Goal: Navigation & Orientation: Find specific page/section

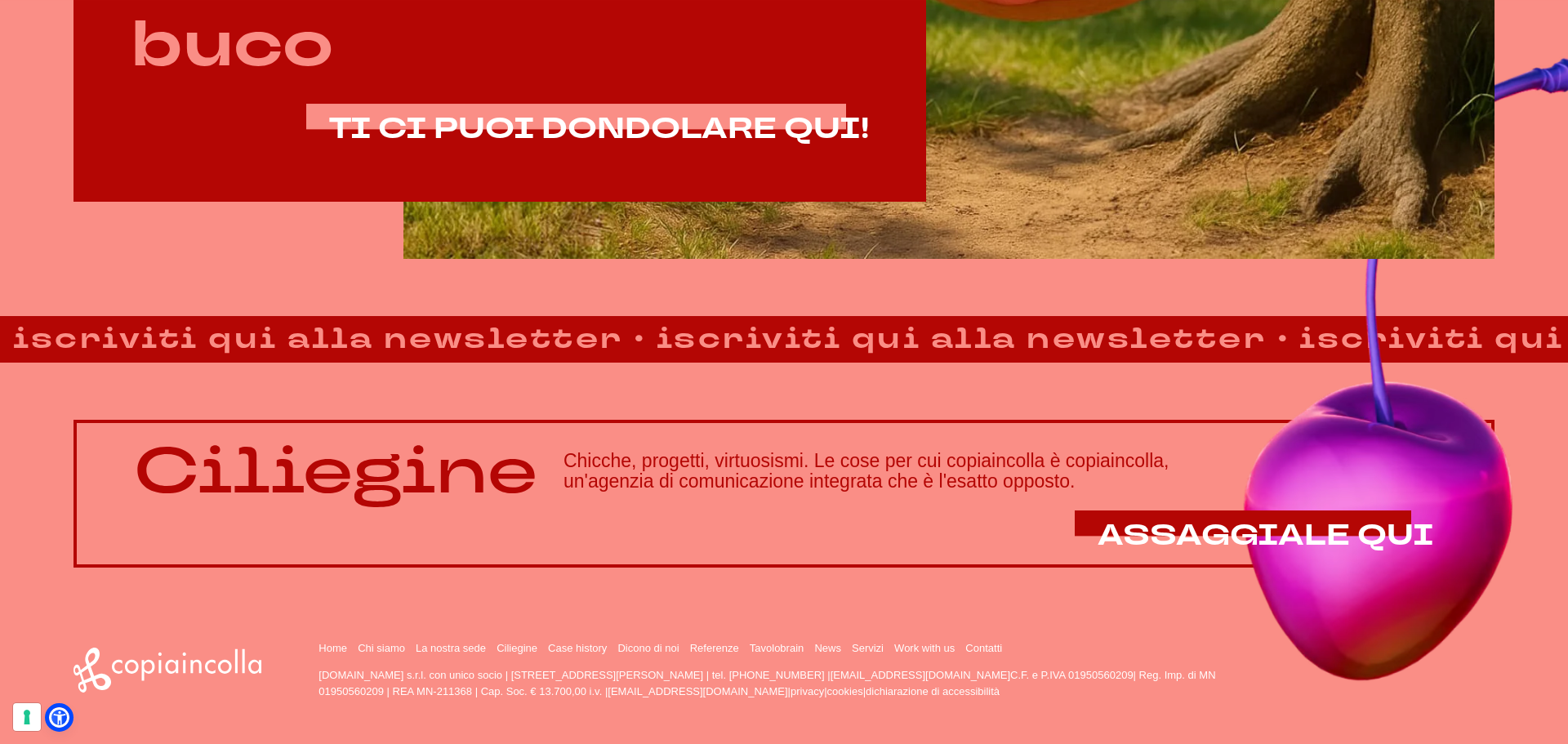
scroll to position [1389, 0]
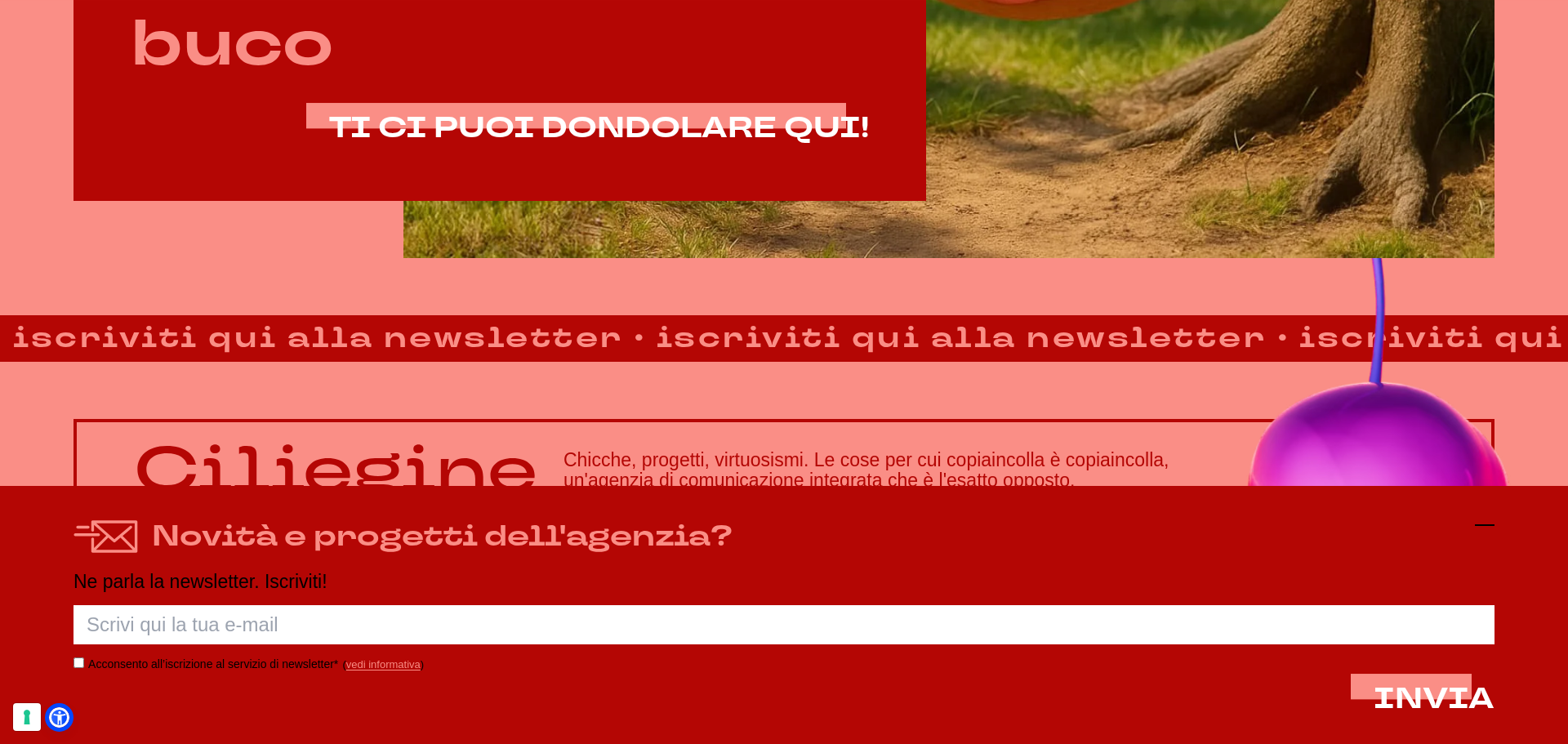
click at [1491, 529] on icon at bounding box center [1484, 526] width 20 height 20
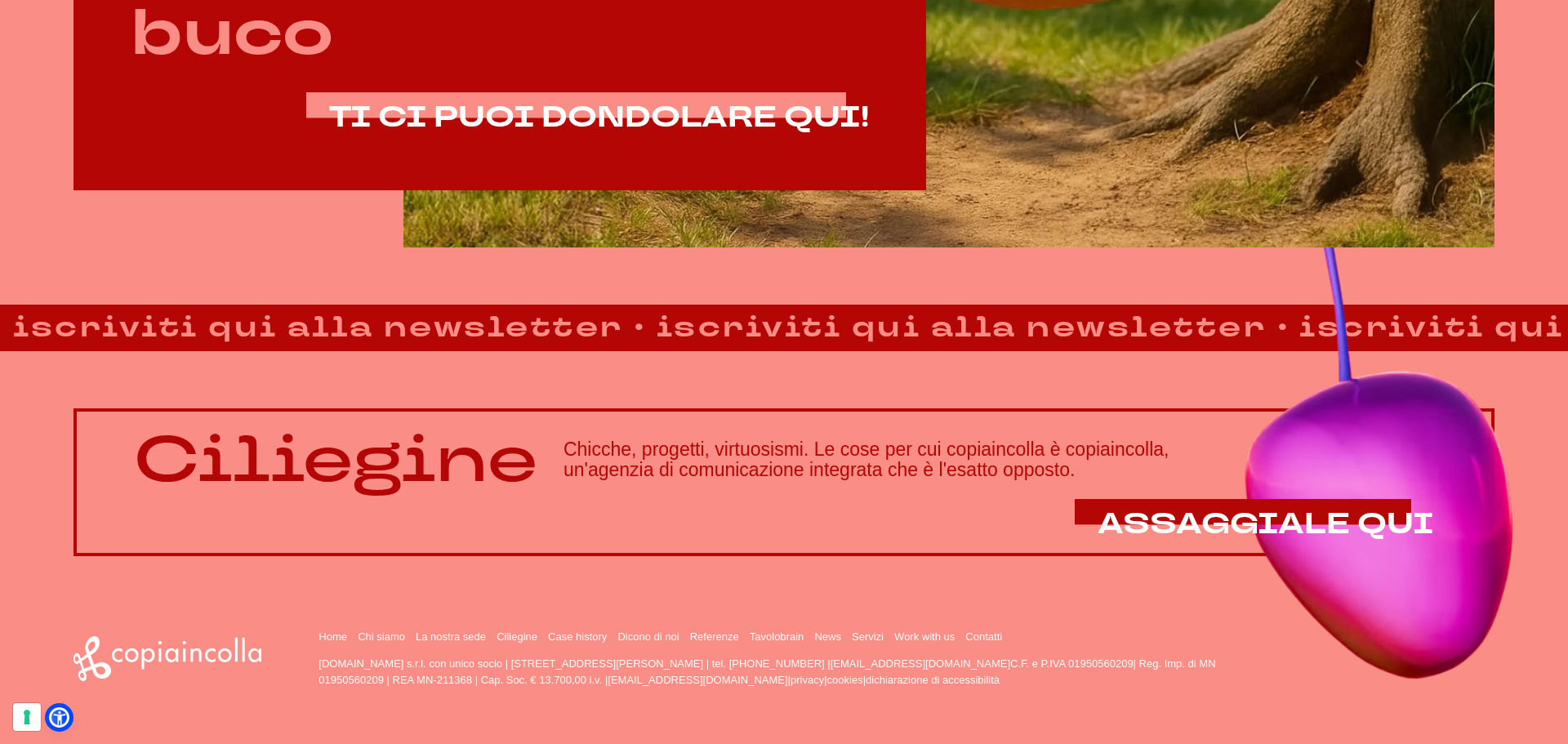
scroll to position [1401, 0]
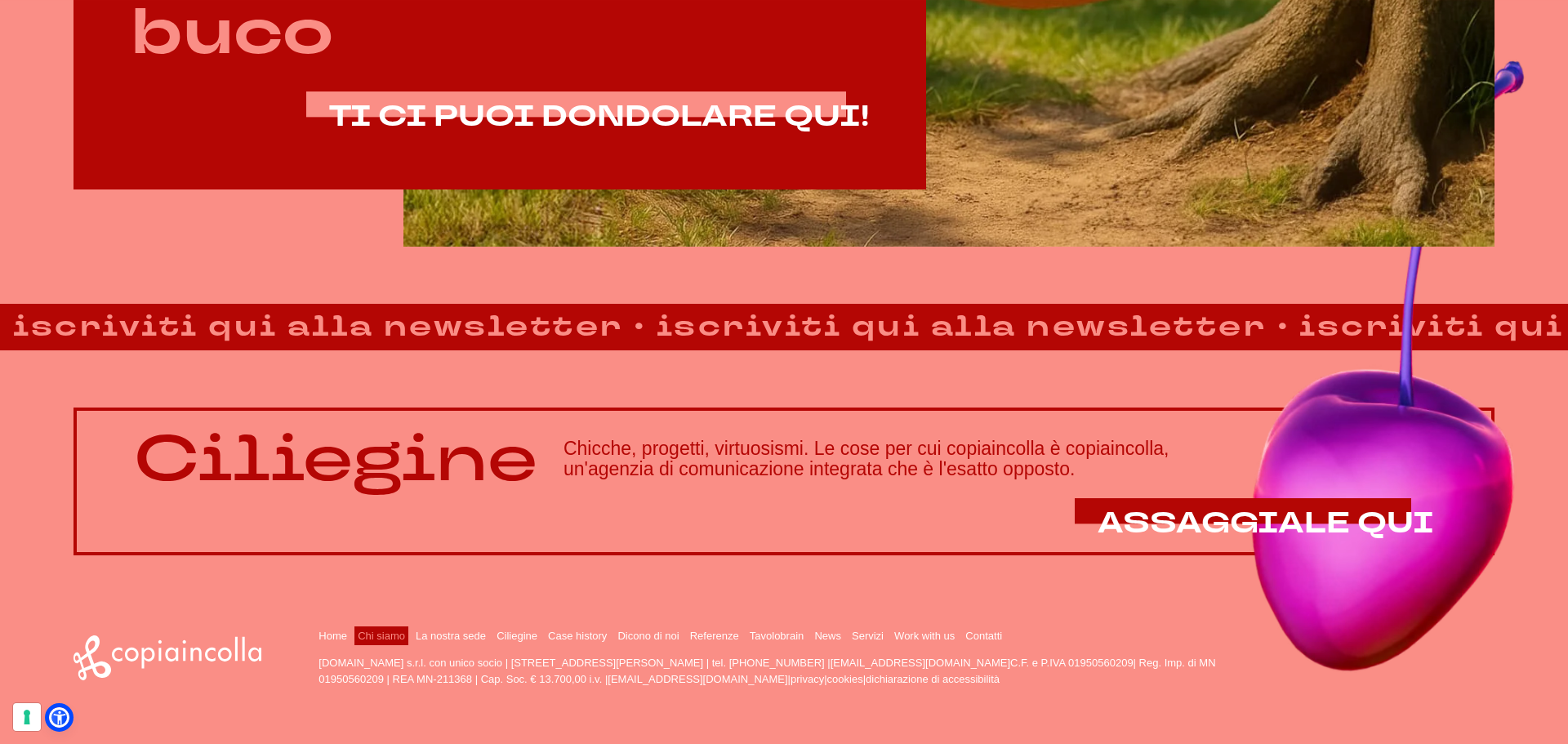
click at [394, 640] on link "Chi siamo" at bounding box center [381, 636] width 47 height 12
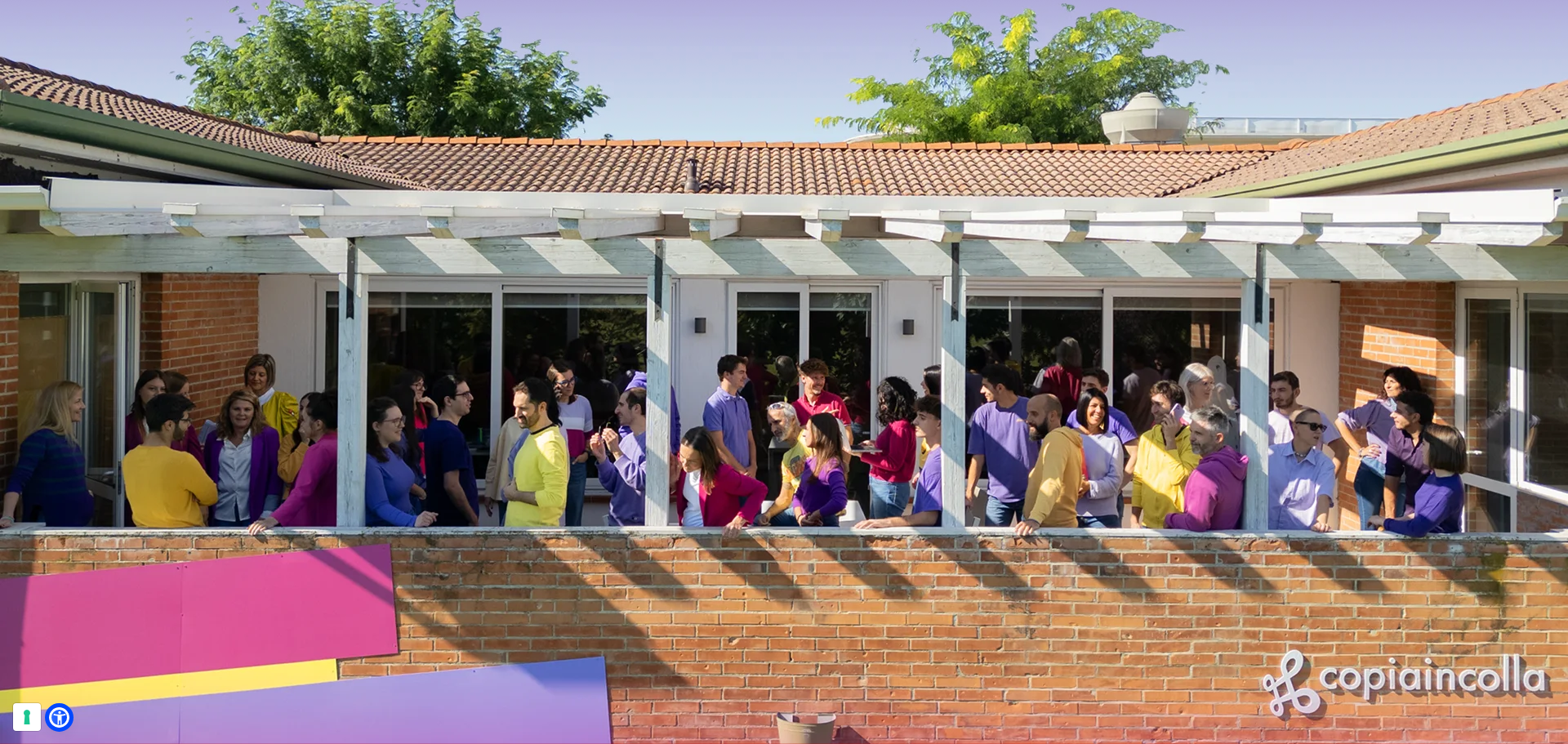
scroll to position [2125, 0]
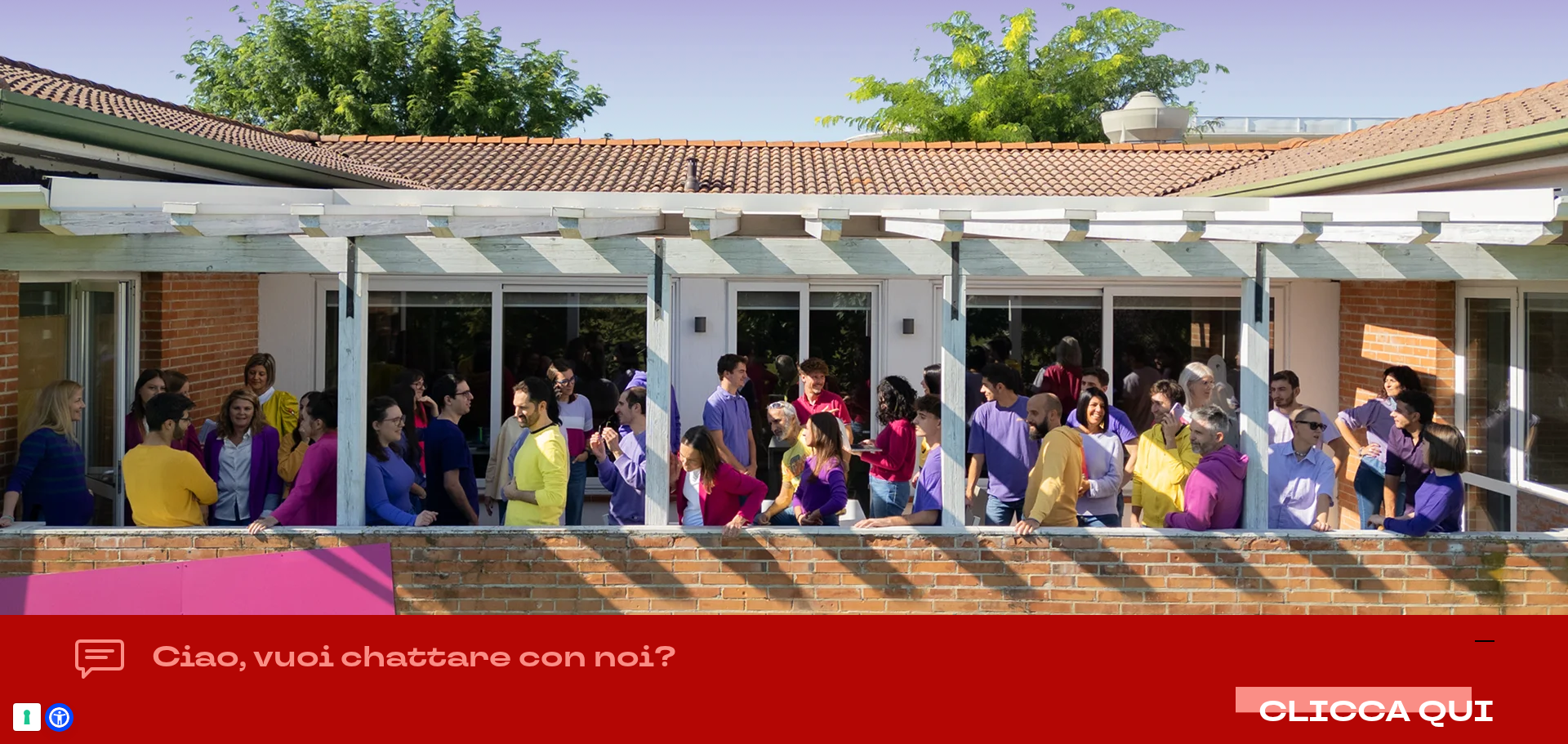
click at [1483, 641] on line at bounding box center [1484, 641] width 20 height 0
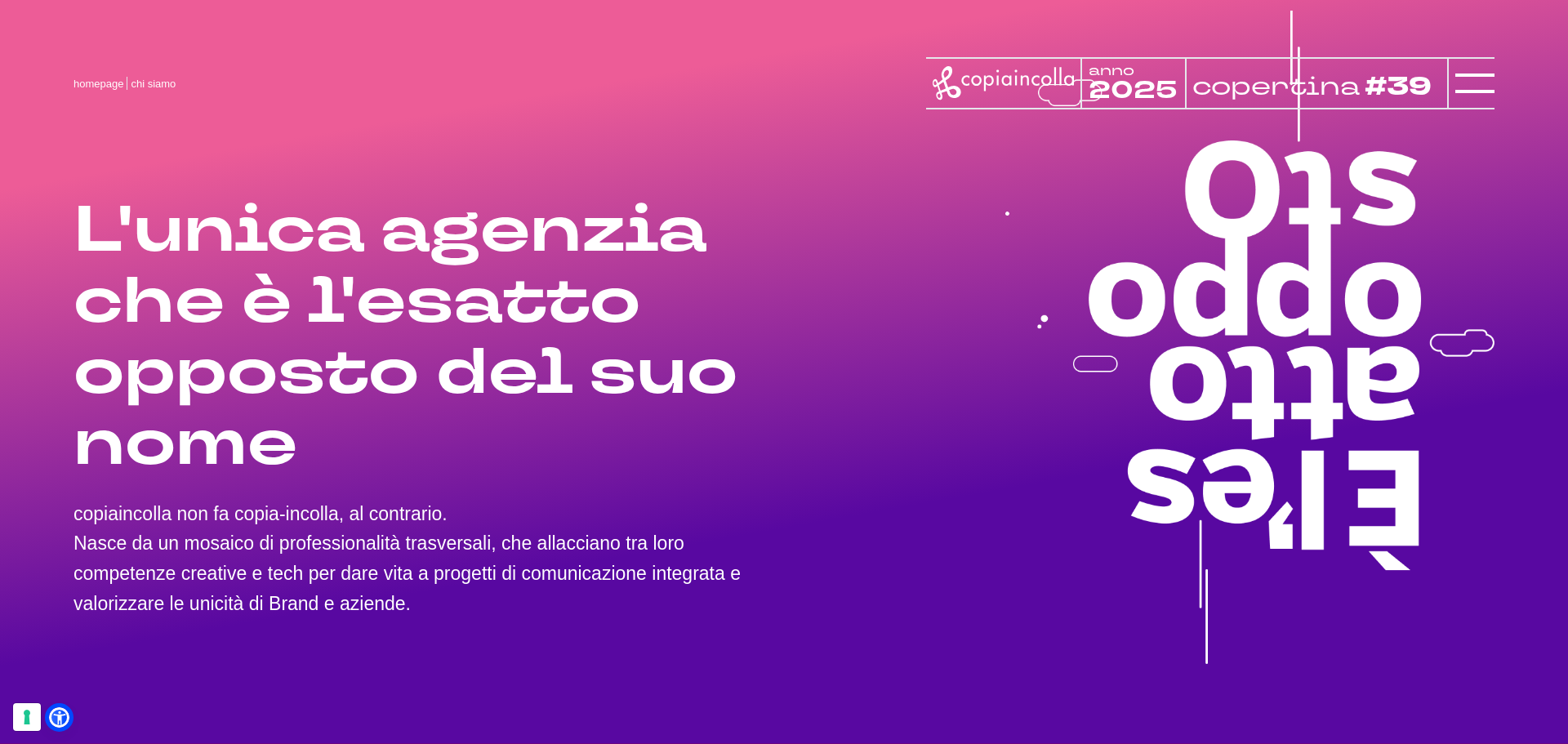
scroll to position [0, 0]
click at [1487, 84] on line at bounding box center [1474, 84] width 39 height 0
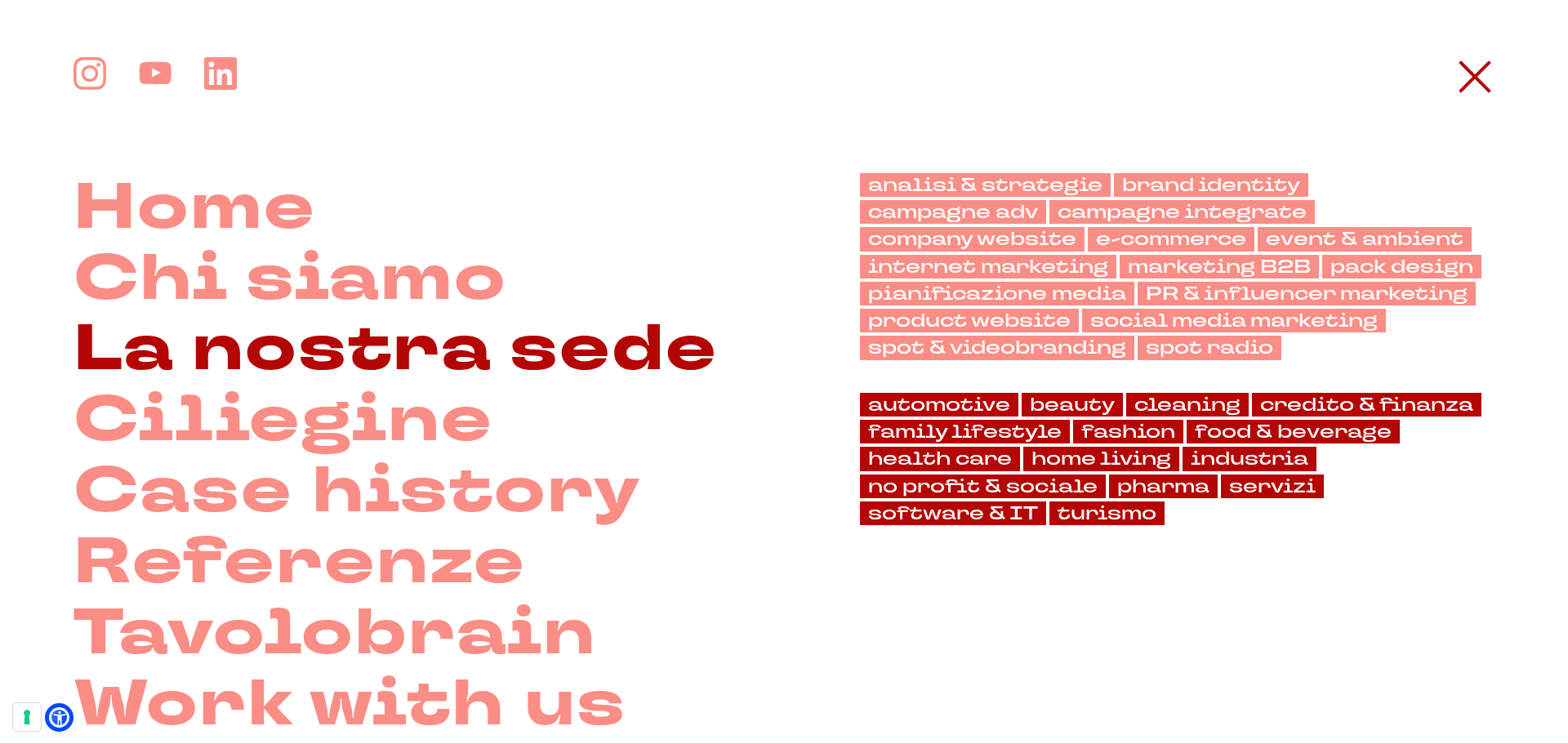
click at [354, 349] on link "La nostra sede" at bounding box center [396, 350] width 645 height 71
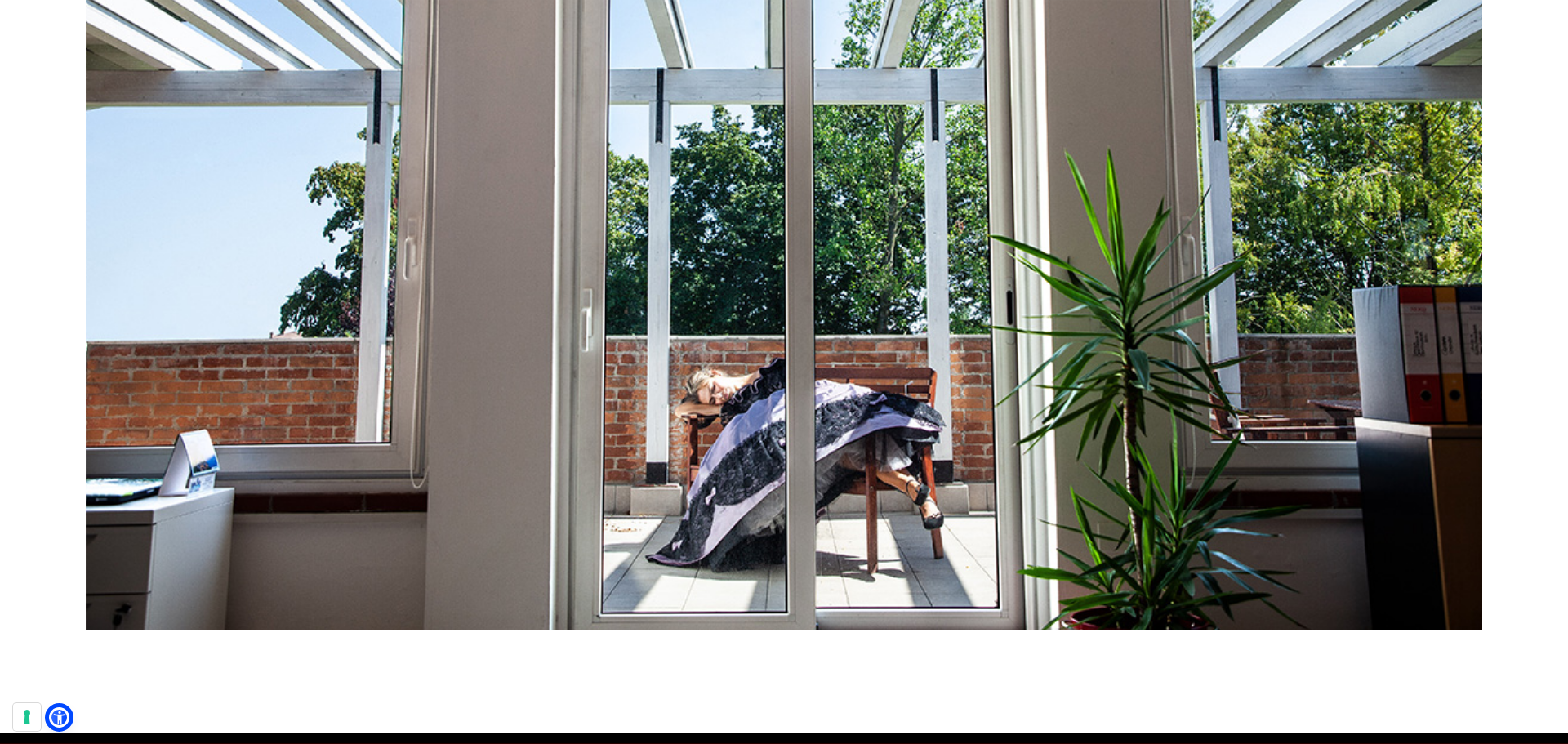
scroll to position [8051, 0]
